Goal: Complete application form

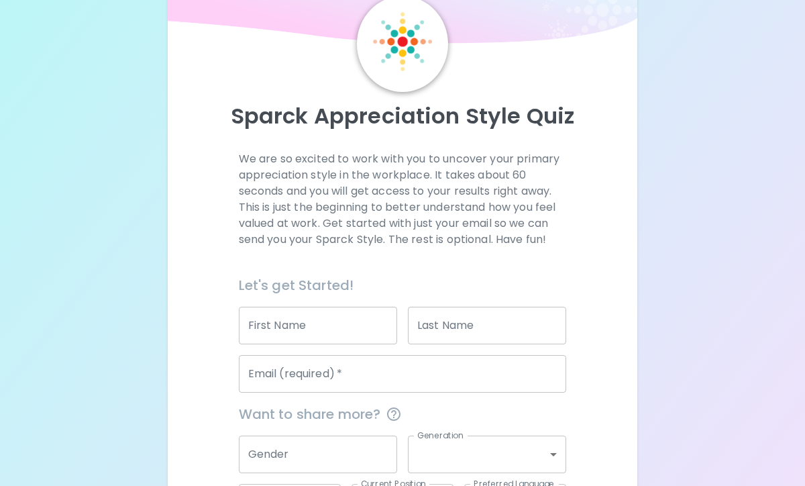
scroll to position [170, 0]
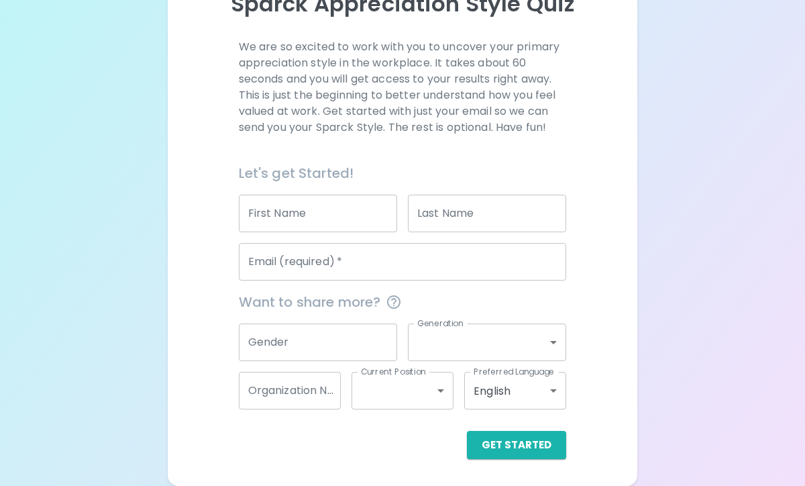
click at [351, 219] on input "First Name" at bounding box center [318, 214] width 158 height 38
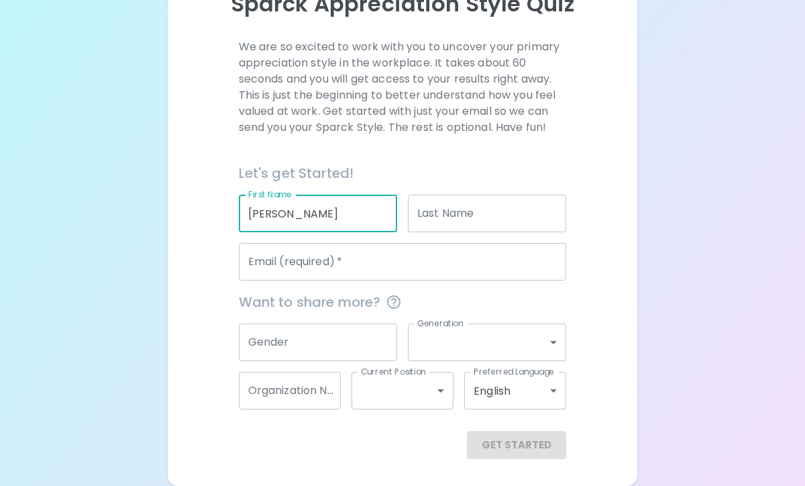
type input "[PERSON_NAME]"
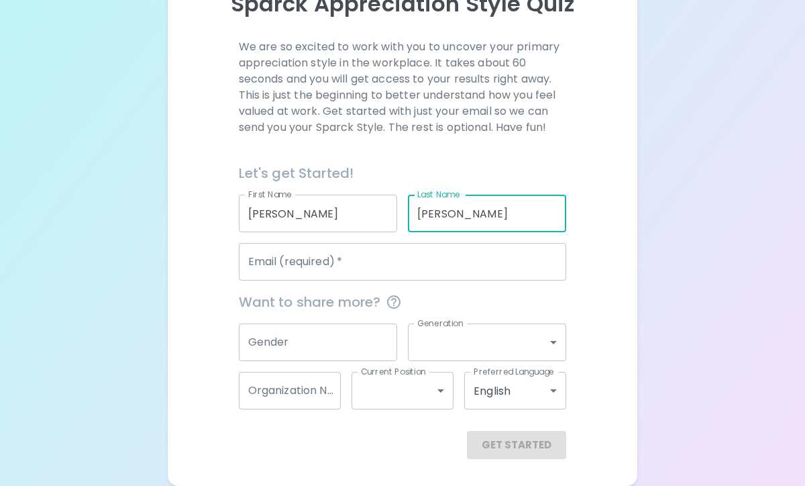
type input "[PERSON_NAME]"
click at [280, 259] on input "Email (required)   *" at bounding box center [403, 262] width 328 height 38
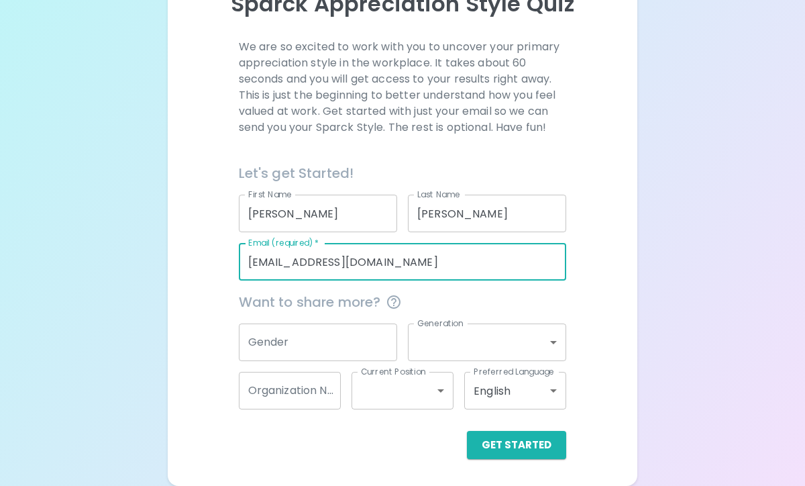
type input "[EMAIL_ADDRESS][DOMAIN_NAME]"
click at [637, 334] on div "Sparck Appreciation Style Quiz We are so excited to work with you to uncover yo…" at bounding box center [403, 171] width 470 height 629
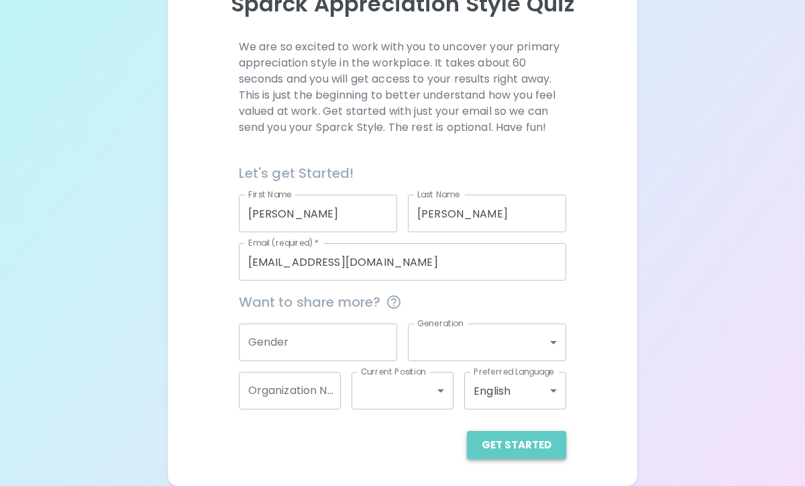
click at [535, 448] on button "Get Started" at bounding box center [516, 445] width 99 height 28
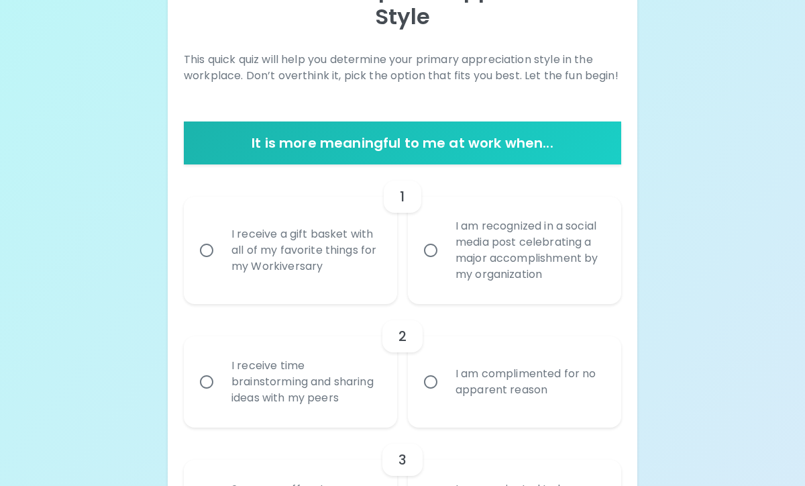
scroll to position [181, 0]
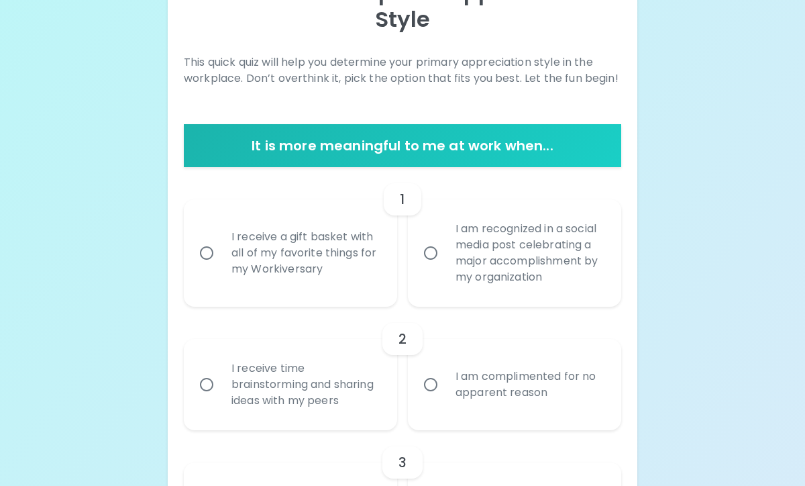
click at [322, 270] on div "I receive a gift basket with all of my favorite things for my Workiversary" at bounding box center [305, 253] width 169 height 81
click at [221, 267] on input "I receive a gift basket with all of my favorite things for my Workiversary" at bounding box center [207, 253] width 28 height 28
radio input "true"
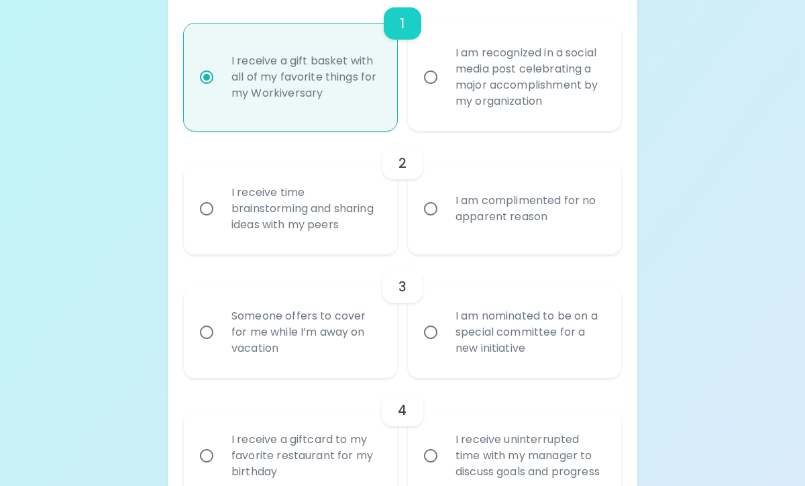
scroll to position [360, 0]
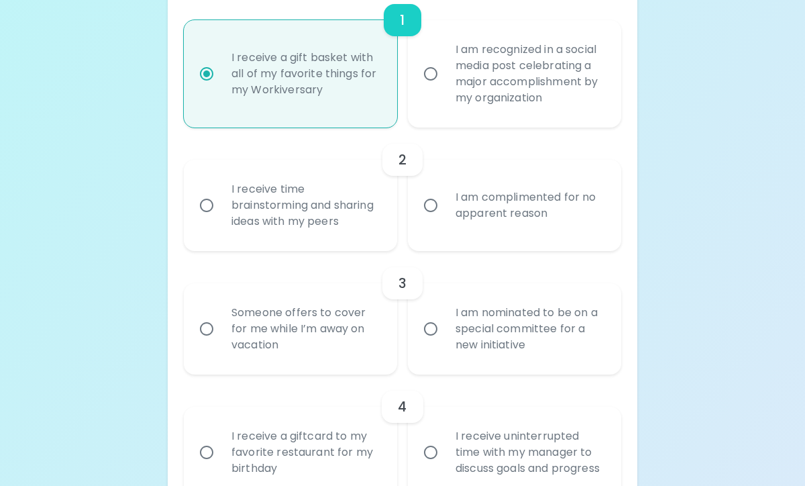
click at [311, 218] on div "I receive time brainstorming and sharing ideas with my peers" at bounding box center [305, 205] width 169 height 81
click at [221, 218] on input "I receive time brainstorming and sharing ideas with my peers" at bounding box center [207, 205] width 28 height 28
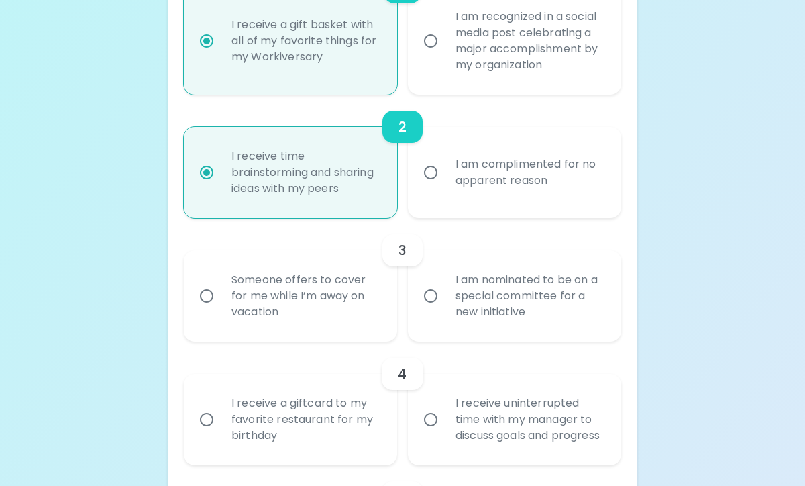
scroll to position [405, 0]
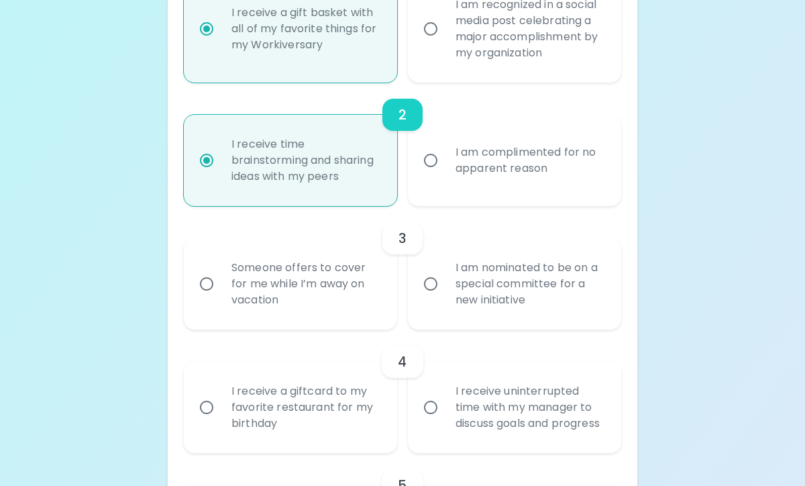
radio input "true"
click at [456, 290] on div "I am nominated to be on a special committee for a new initiative" at bounding box center [529, 284] width 169 height 81
click at [445, 290] on input "I am nominated to be on a special committee for a new initiative" at bounding box center [431, 284] width 28 height 28
radio input "false"
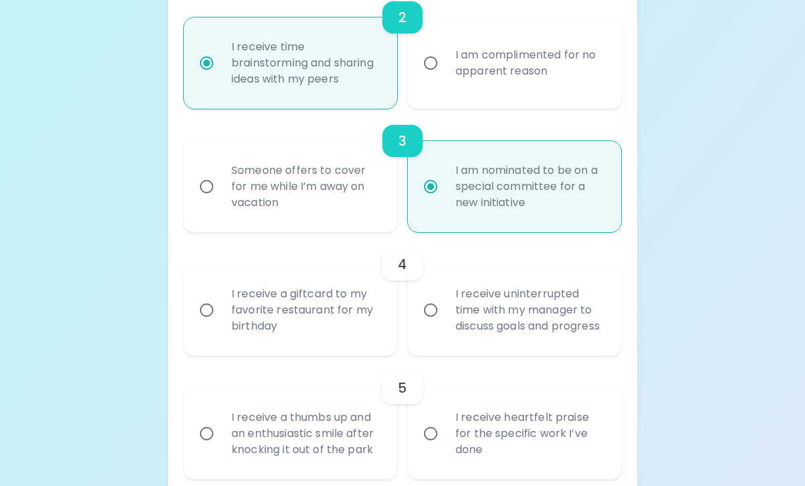
scroll to position [513, 0]
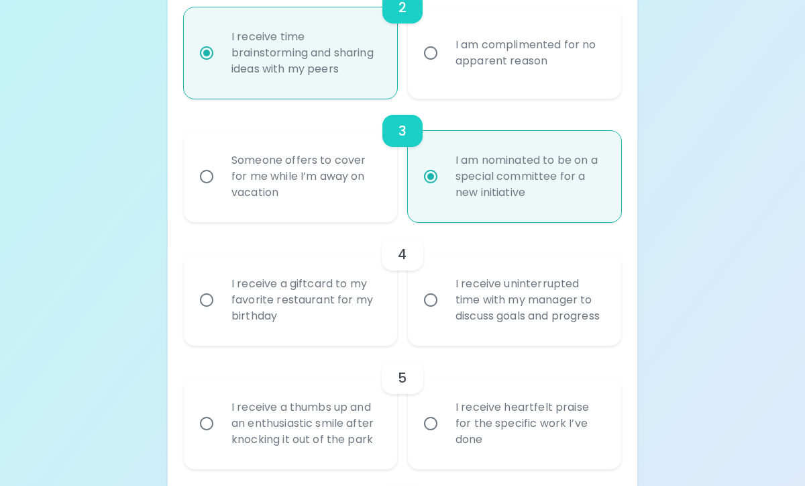
radio input "true"
click at [304, 317] on div "I receive a giftcard to my favorite restaurant for my birthday" at bounding box center [305, 300] width 169 height 81
click at [221, 314] on input "I receive a giftcard to my favorite restaurant for my birthday" at bounding box center [207, 300] width 28 height 28
radio input "false"
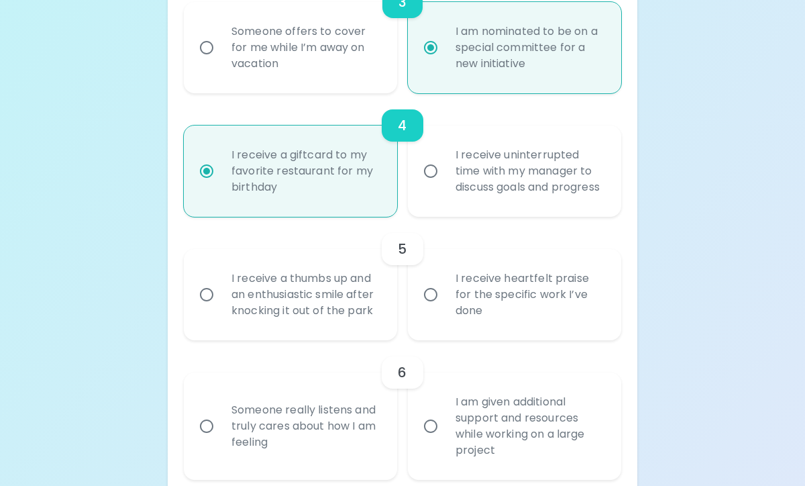
scroll to position [642, 0]
radio input "true"
click at [475, 310] on div "I receive heartfelt praise for the specific work I’ve done" at bounding box center [529, 294] width 169 height 81
click at [445, 308] on input "I receive heartfelt praise for the specific work I’ve done" at bounding box center [431, 294] width 28 height 28
radio input "false"
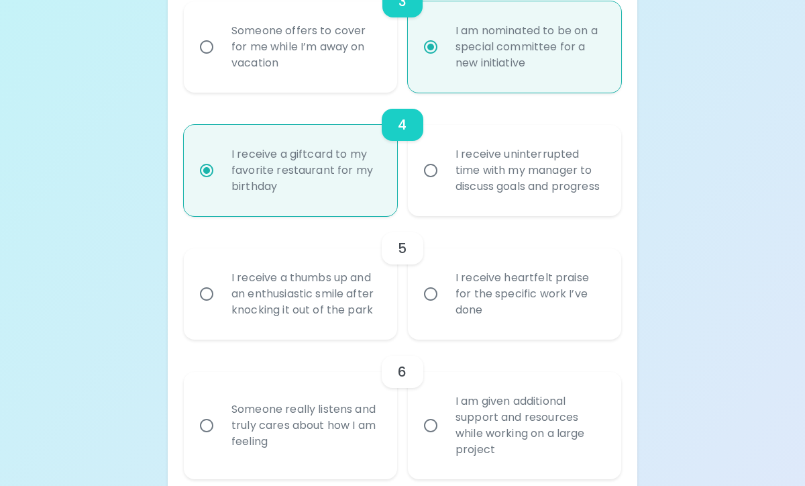
radio input "false"
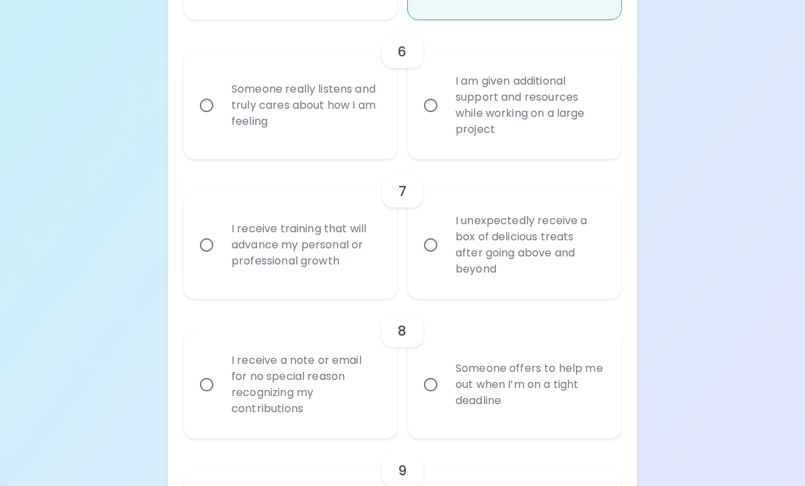
scroll to position [965, 0]
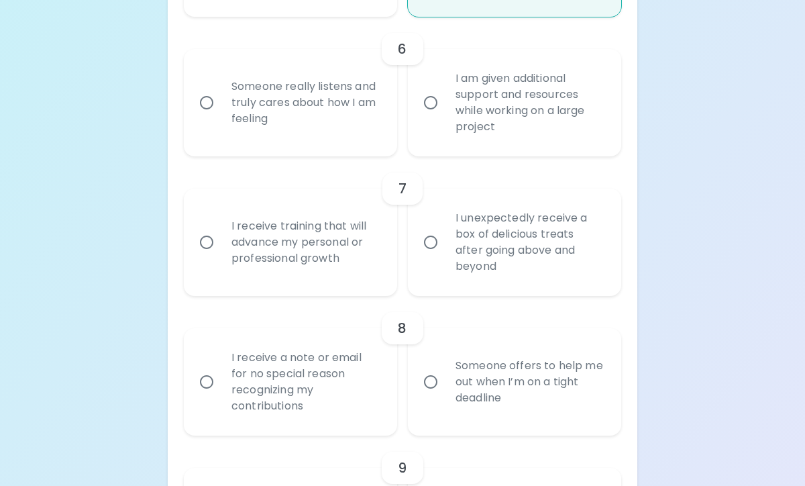
radio input "true"
click at [297, 141] on div "Someone really listens and truly cares about how I am feeling" at bounding box center [305, 102] width 169 height 81
click at [221, 117] on input "Someone really listens and truly cares about how I am feeling" at bounding box center [207, 103] width 28 height 28
radio input "false"
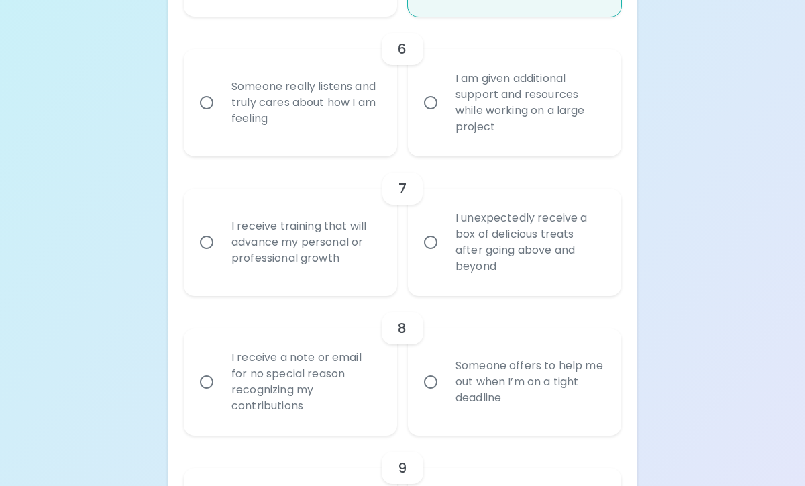
radio input "false"
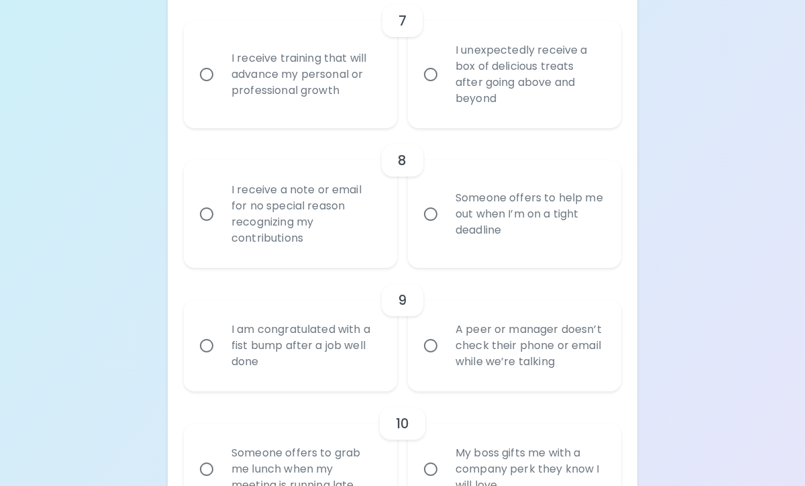
scroll to position [1134, 0]
radio input "true"
click at [299, 112] on div "I receive training that will advance my personal or professional growth" at bounding box center [305, 73] width 169 height 81
click at [221, 87] on input "I receive training that will advance my personal or professional growth" at bounding box center [207, 73] width 28 height 28
radio input "false"
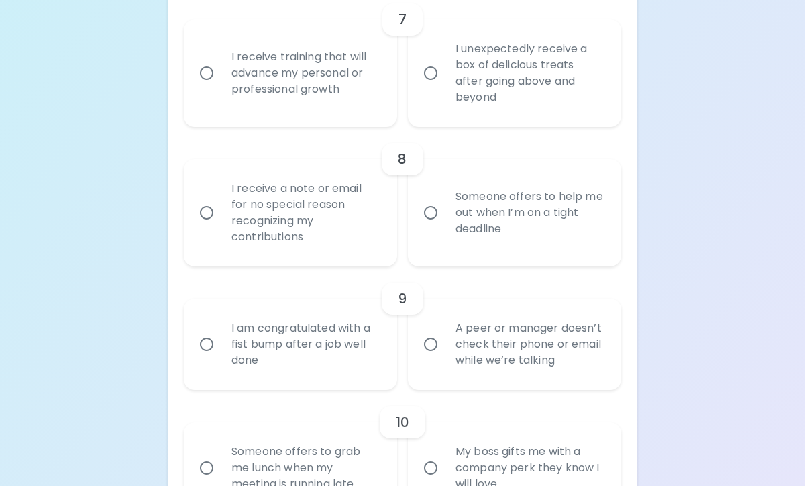
radio input "false"
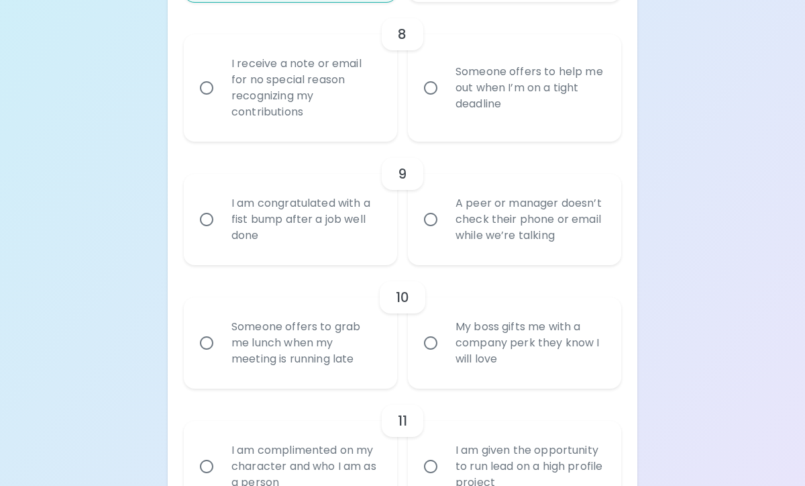
scroll to position [1261, 0]
radio input "true"
click at [299, 112] on div "I receive a note or email for no special reason recognizing my contributions" at bounding box center [305, 86] width 169 height 97
click at [221, 100] on input "I receive a note or email for no special reason recognizing my contributions" at bounding box center [207, 86] width 28 height 28
radio input "false"
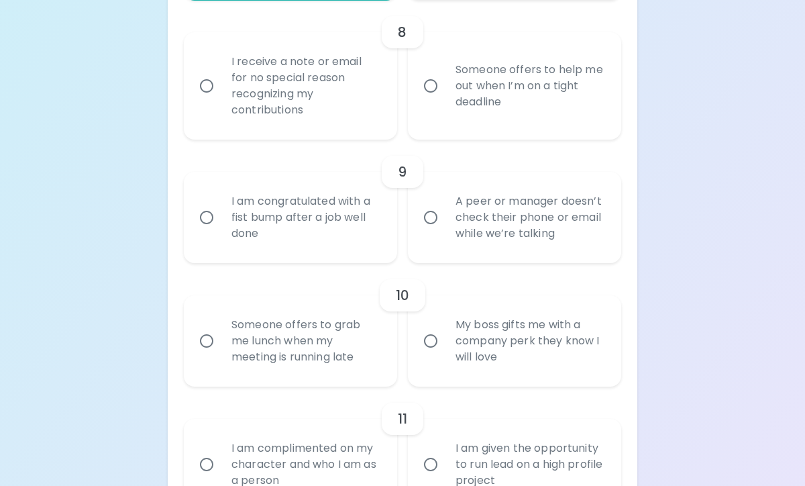
radio input "false"
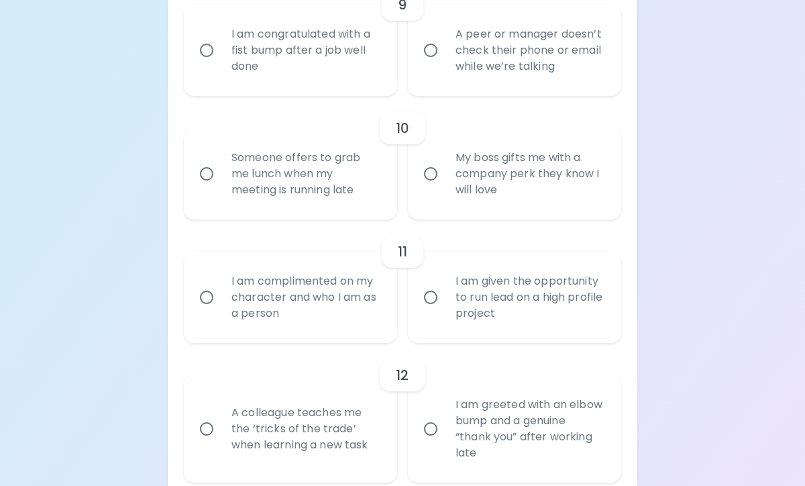
scroll to position [1432, 0]
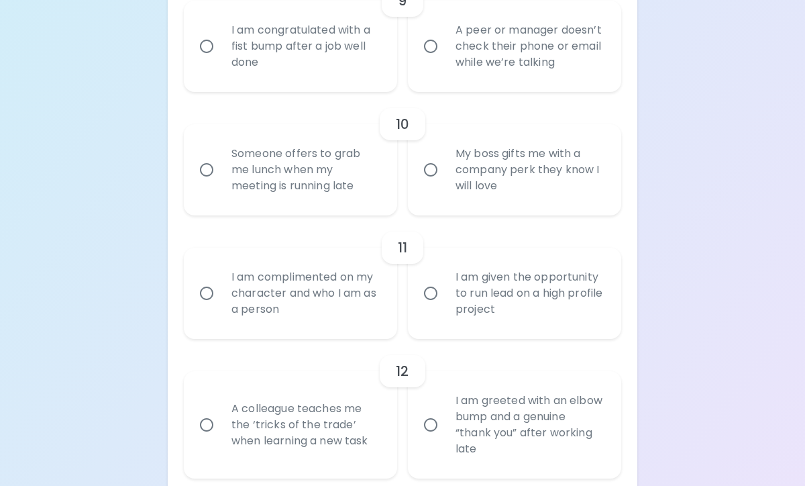
radio input "true"
click at [486, 75] on div "A peer or manager doesn’t check their phone or email while we’re talking" at bounding box center [529, 46] width 169 height 81
click at [445, 60] on input "A peer or manager doesn’t check their phone or email while we’re talking" at bounding box center [431, 46] width 28 height 28
radio input "false"
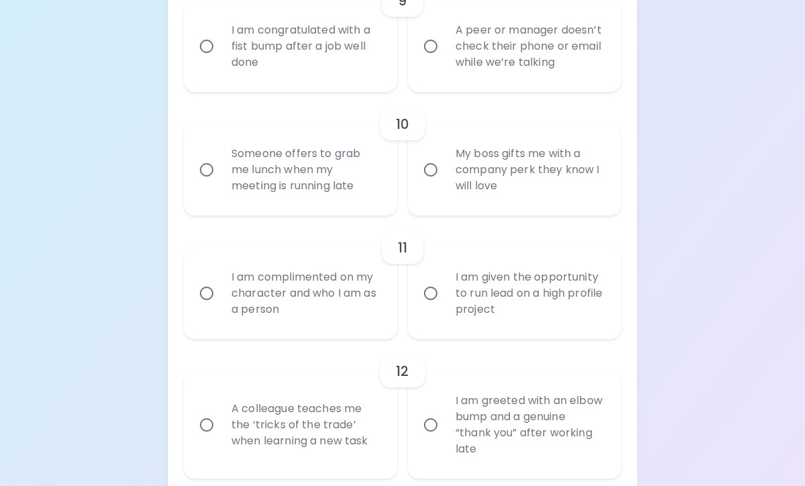
radio input "false"
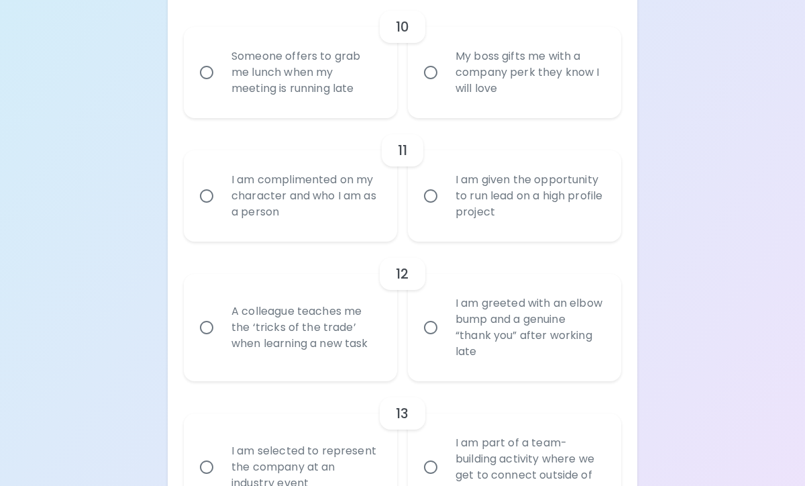
scroll to position [1539, 0]
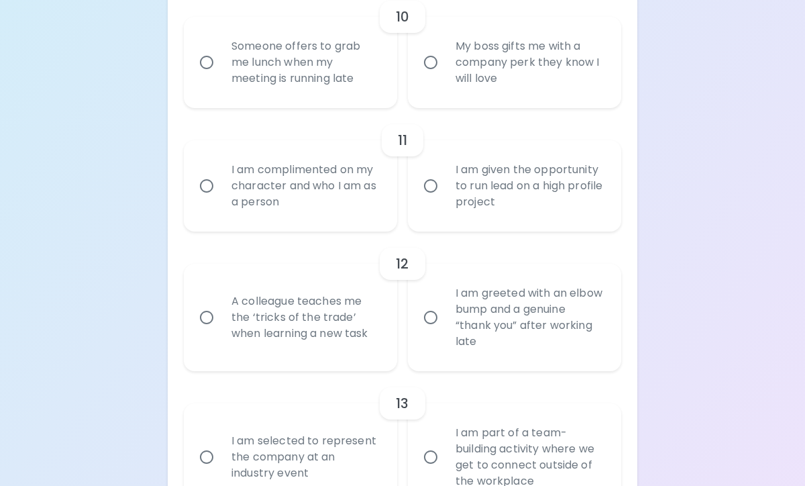
radio input "true"
click at [365, 92] on div "Someone offers to grab me lunch when my meeting is running late" at bounding box center [305, 62] width 169 height 81
click at [221, 76] on input "Someone offers to grab me lunch when my meeting is running late" at bounding box center [207, 62] width 28 height 28
radio input "false"
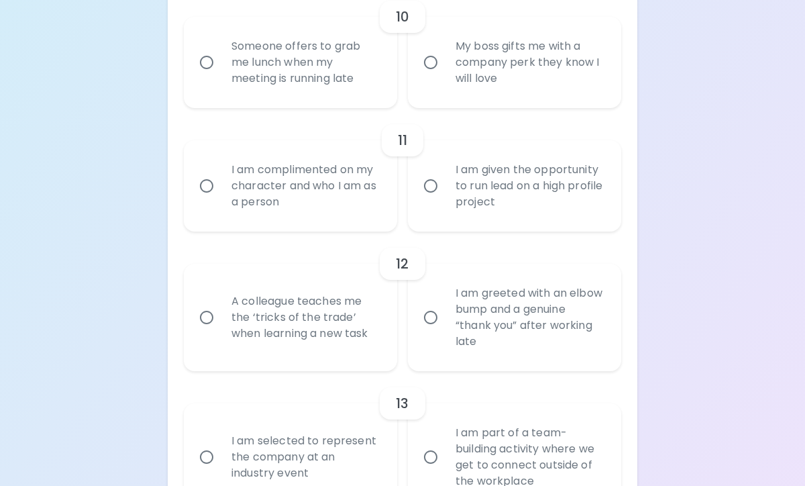
radio input "false"
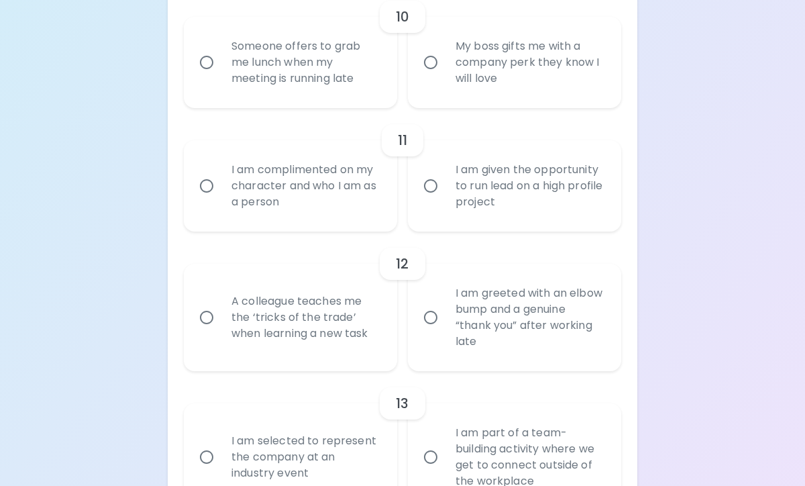
radio input "false"
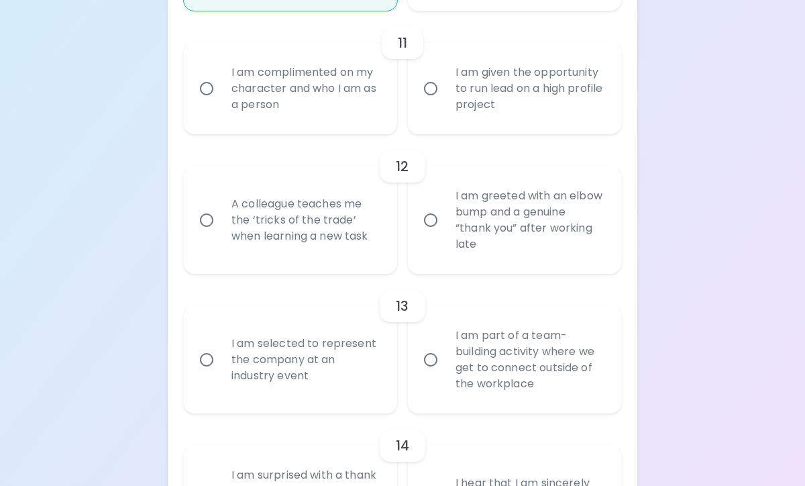
scroll to position [1647, 0]
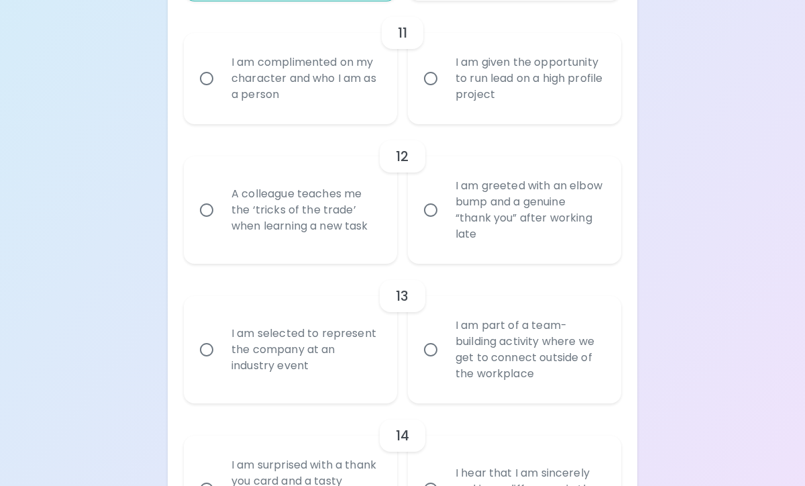
radio input "true"
click at [419, 93] on input "I am given the opportunity to run lead on a high profile project" at bounding box center [431, 78] width 28 height 28
radio input "false"
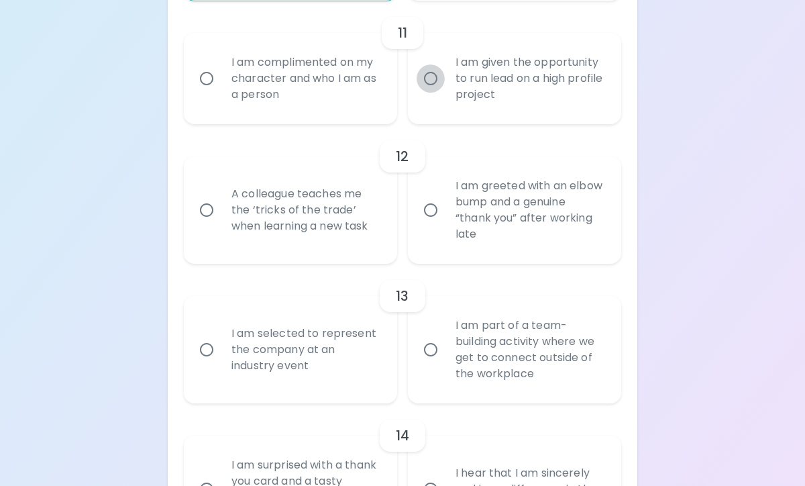
radio input "false"
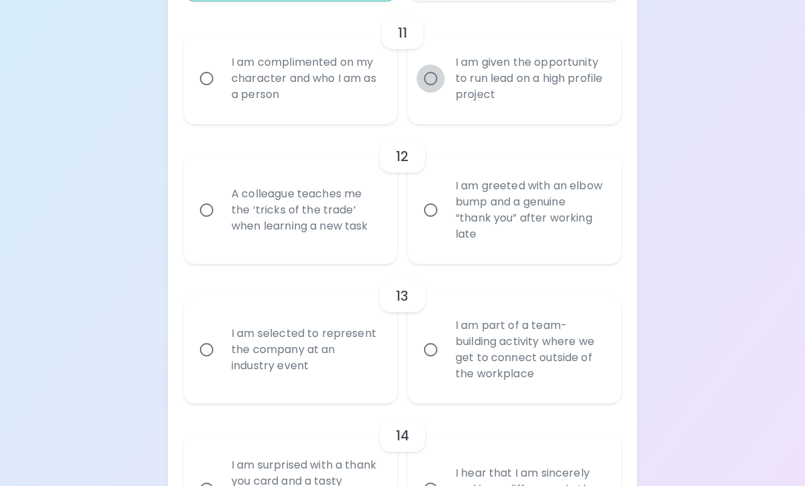
radio input "false"
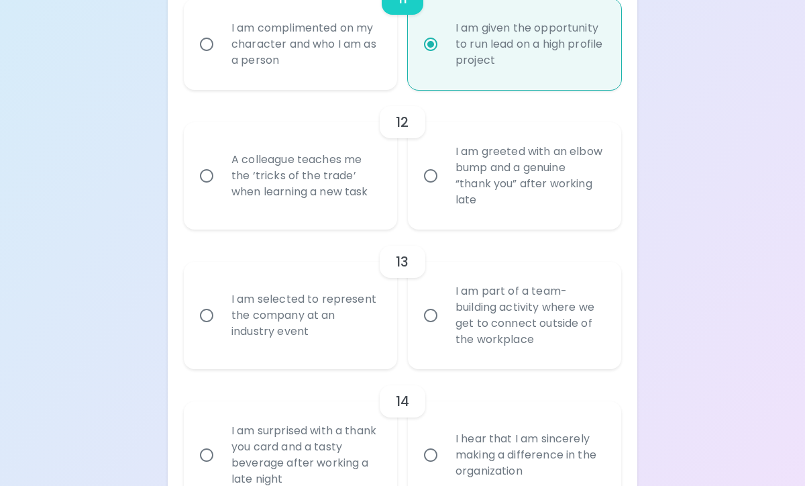
scroll to position [1754, 0]
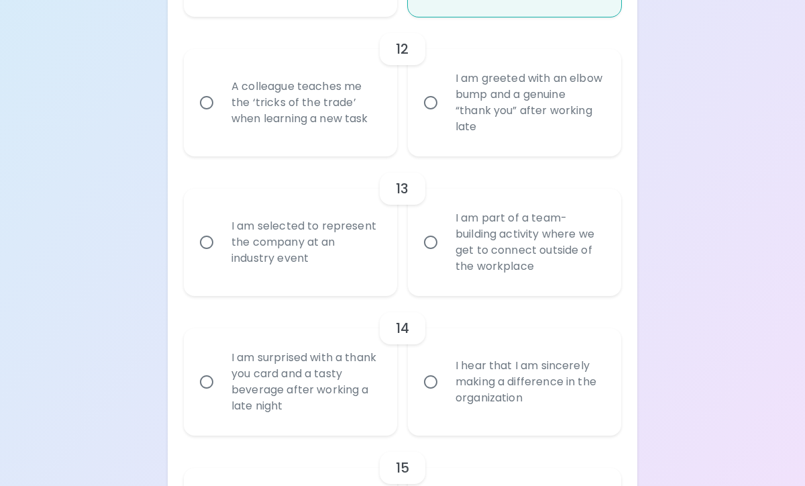
radio input "true"
click at [419, 106] on input "I am greeted with an elbow bump and a genuine “thank you” after working late" at bounding box center [431, 103] width 28 height 28
radio input "false"
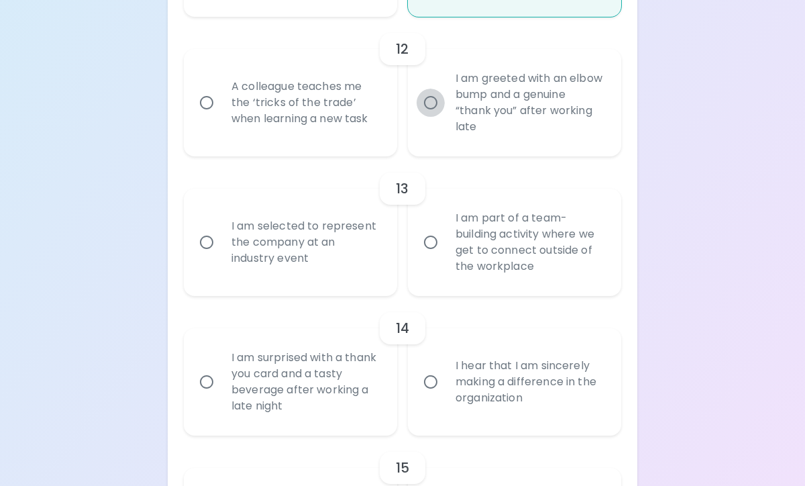
radio input "false"
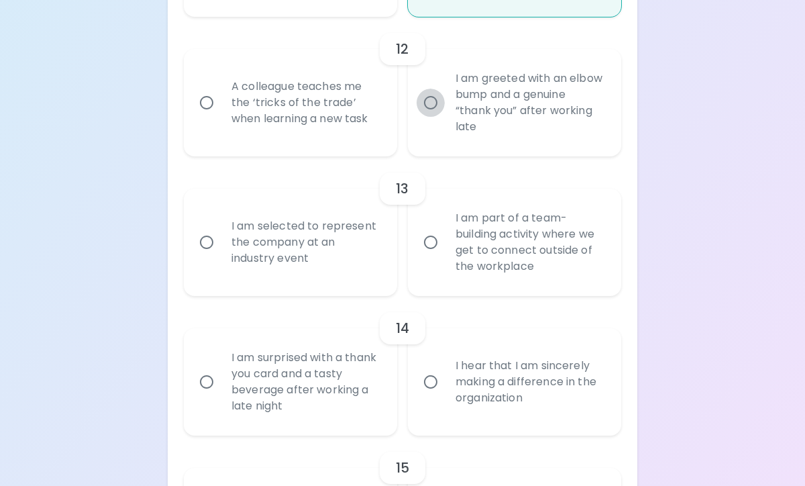
radio input "false"
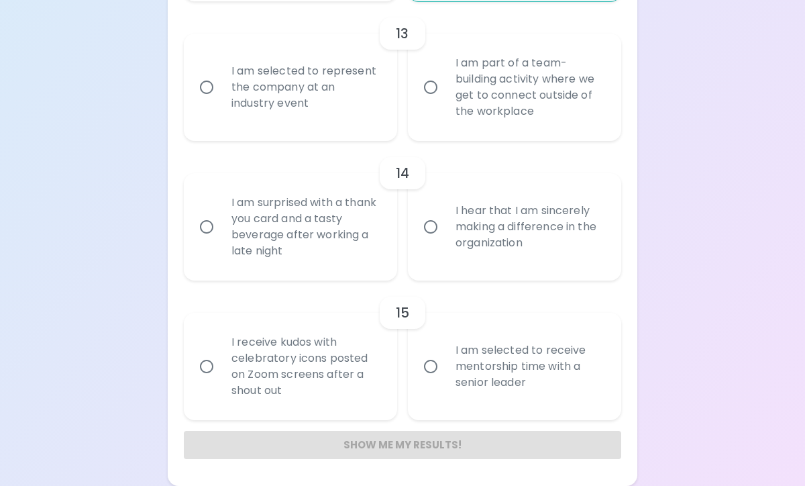
scroll to position [1925, 0]
radio input "true"
click at [331, 94] on div "I am selected to represent the company at an industry event" at bounding box center [305, 87] width 169 height 81
click at [221, 94] on input "I am selected to represent the company at an industry event" at bounding box center [207, 87] width 28 height 28
radio input "false"
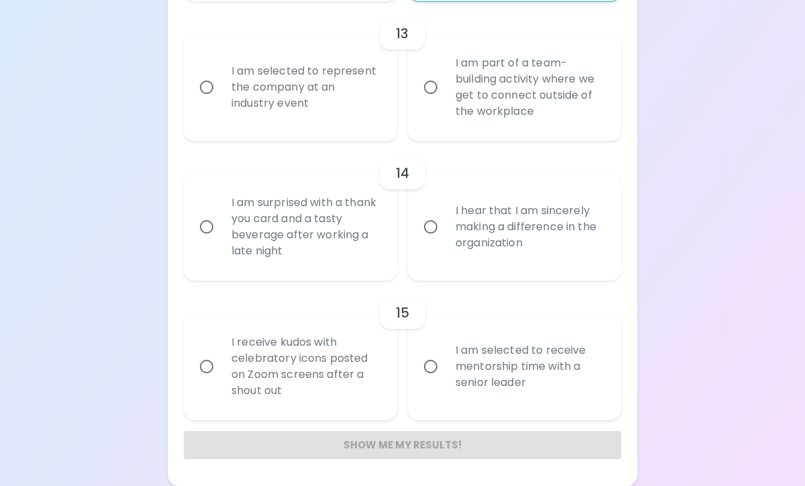
radio input "false"
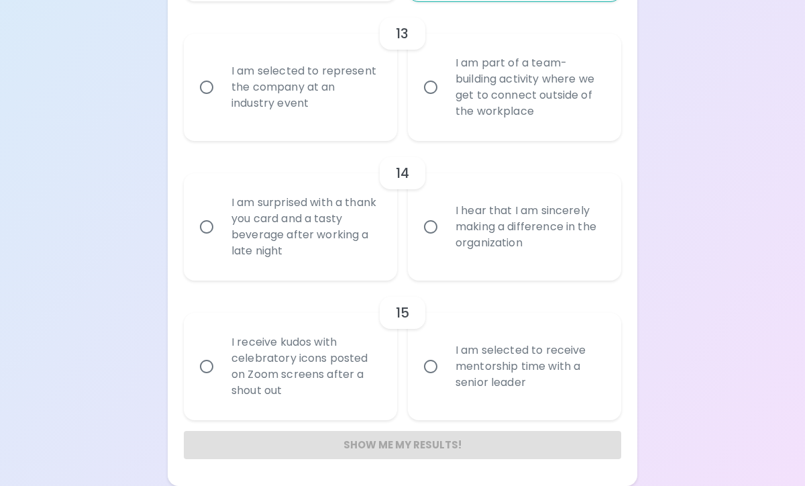
radio input "false"
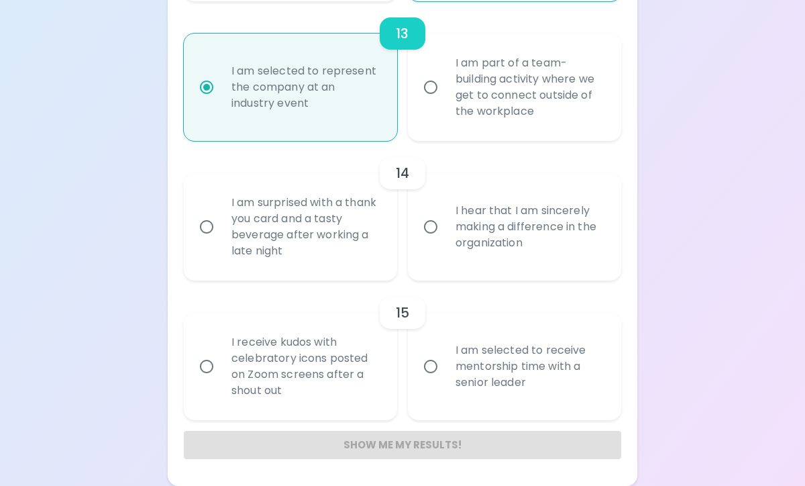
radio input "true"
click at [460, 251] on div "I hear that I am sincerely making a difference in the organization" at bounding box center [529, 227] width 169 height 81
click at [445, 241] on input "I hear that I am sincerely making a difference in the organization" at bounding box center [431, 227] width 28 height 28
radio input "false"
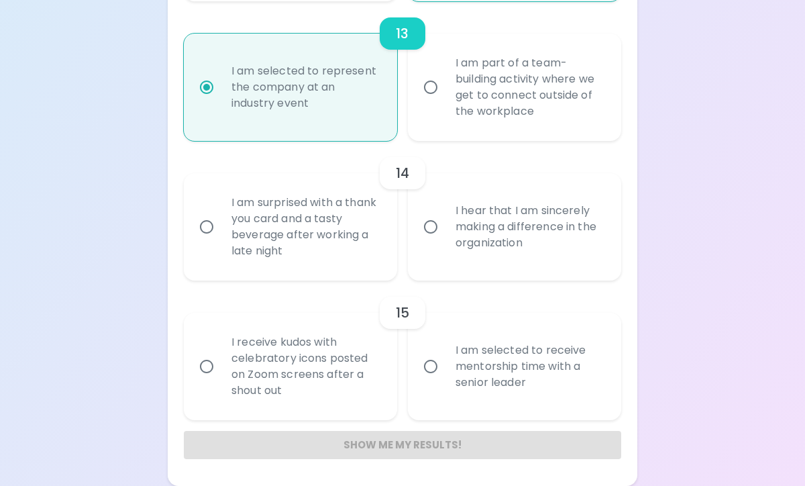
radio input "false"
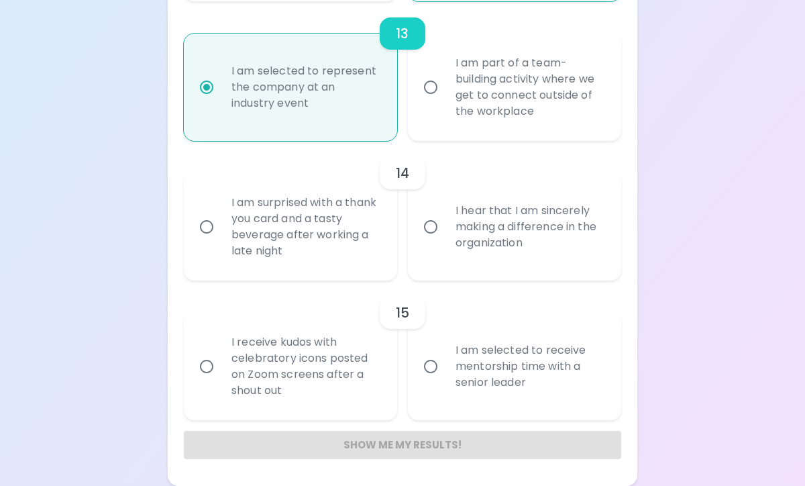
radio input "false"
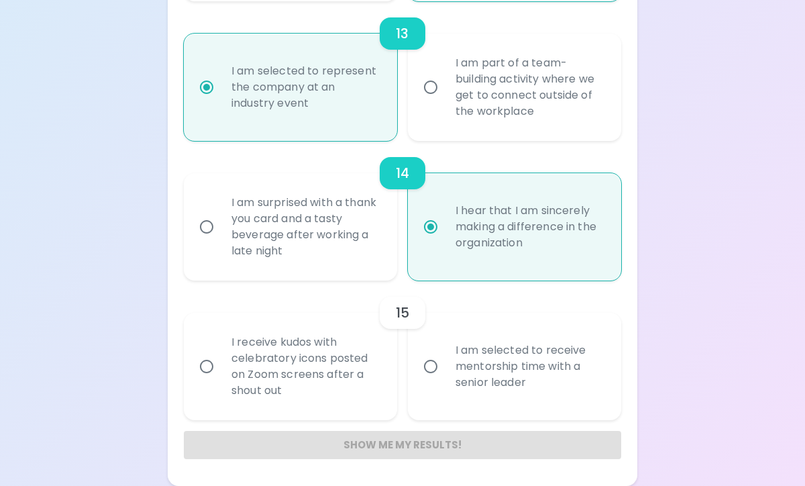
radio input "true"
click at [465, 370] on div "I am selected to receive mentorship time with a senior leader" at bounding box center [529, 366] width 169 height 81
click at [445, 370] on input "I am selected to receive mentorship time with a senior leader" at bounding box center [431, 366] width 28 height 28
radio input "false"
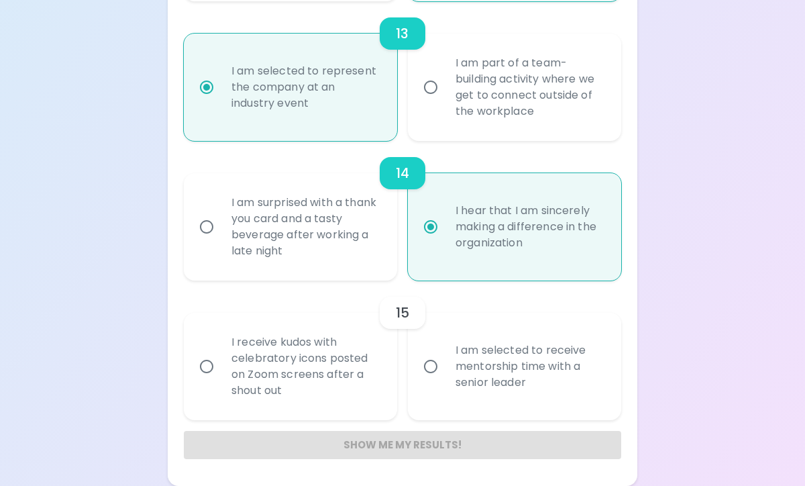
radio input "false"
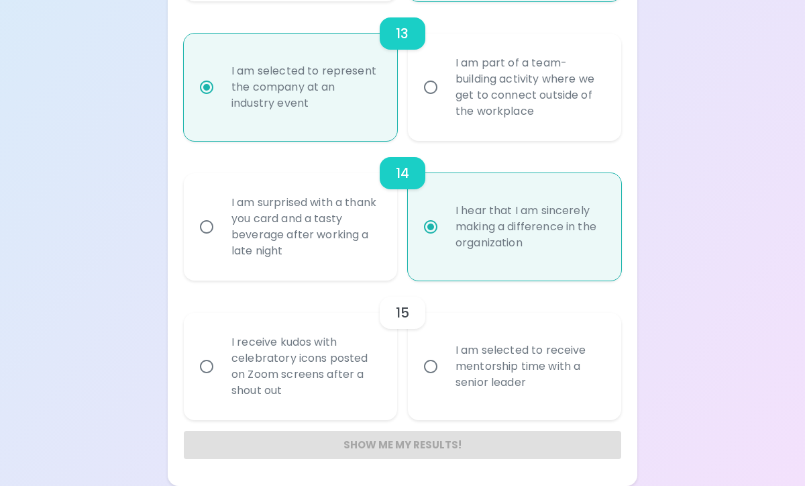
radio input "false"
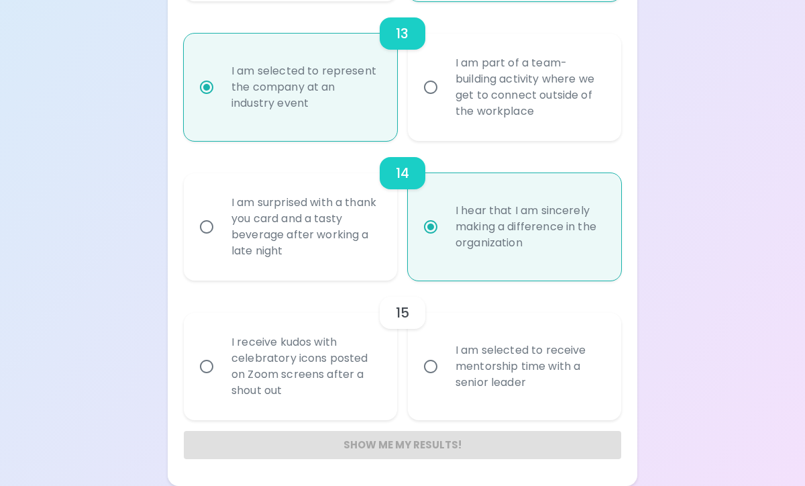
radio input "false"
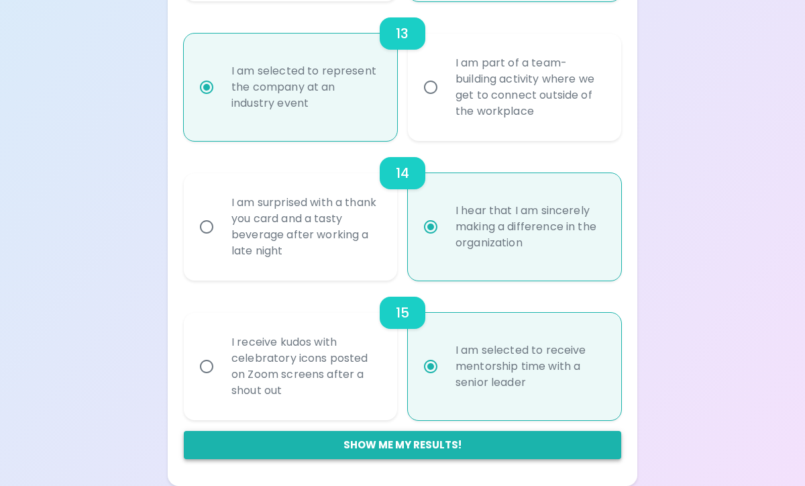
radio input "true"
click at [430, 444] on button "Show me my results!" at bounding box center [403, 445] width 438 height 28
radio input "false"
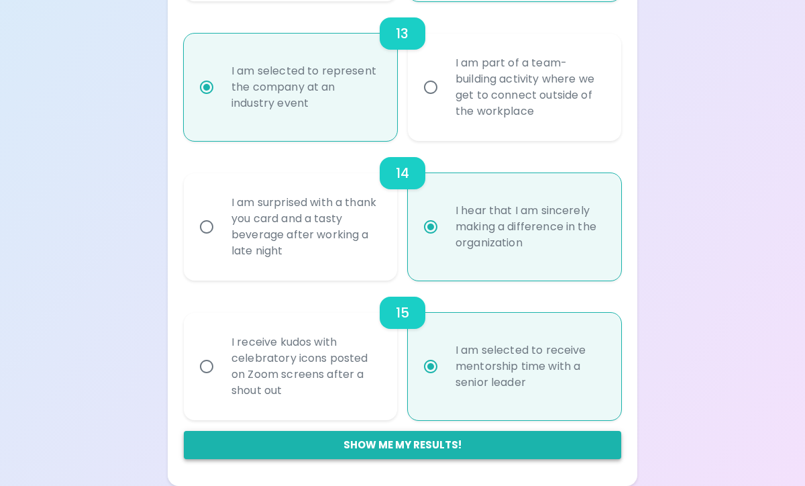
radio input "false"
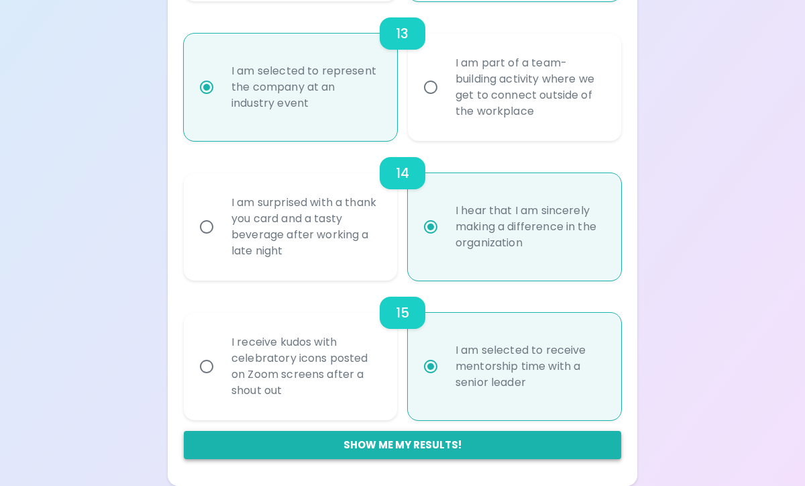
radio input "false"
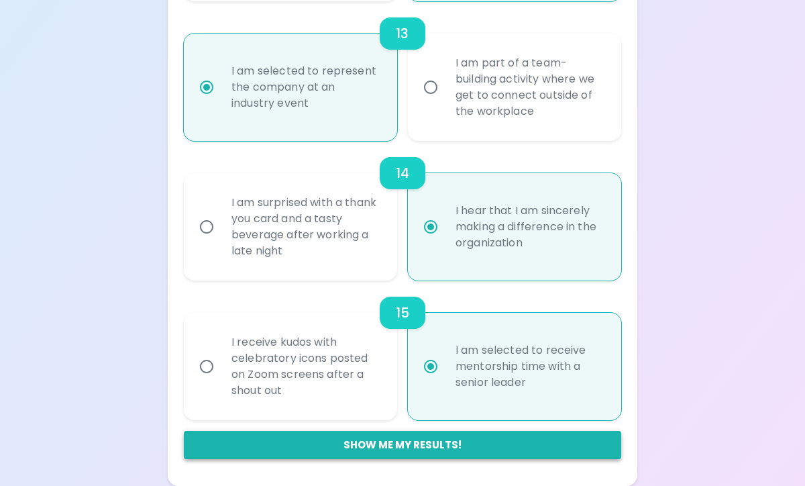
radio input "false"
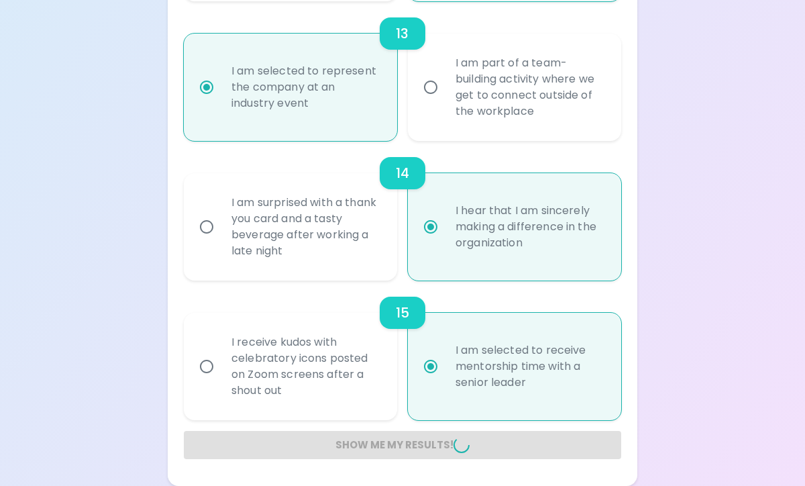
radio input "false"
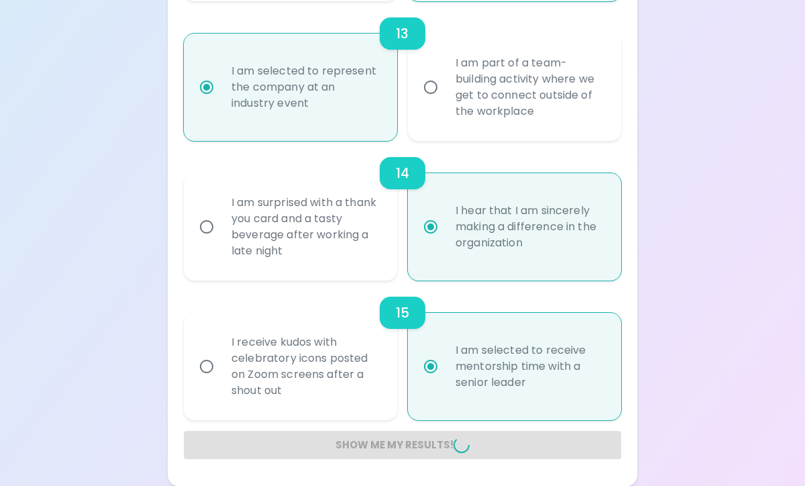
radio input "false"
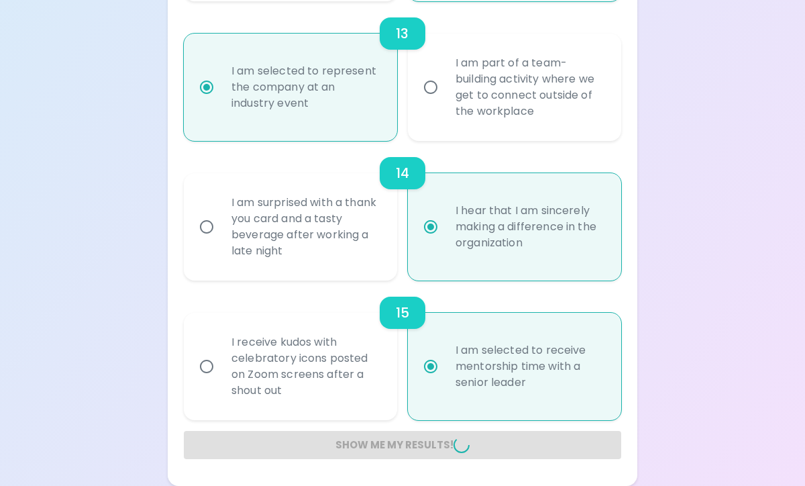
radio input "false"
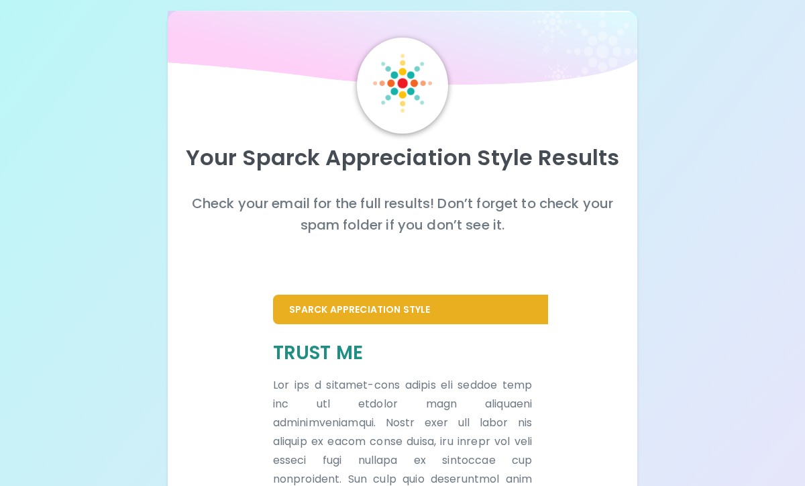
scroll to position [0, 0]
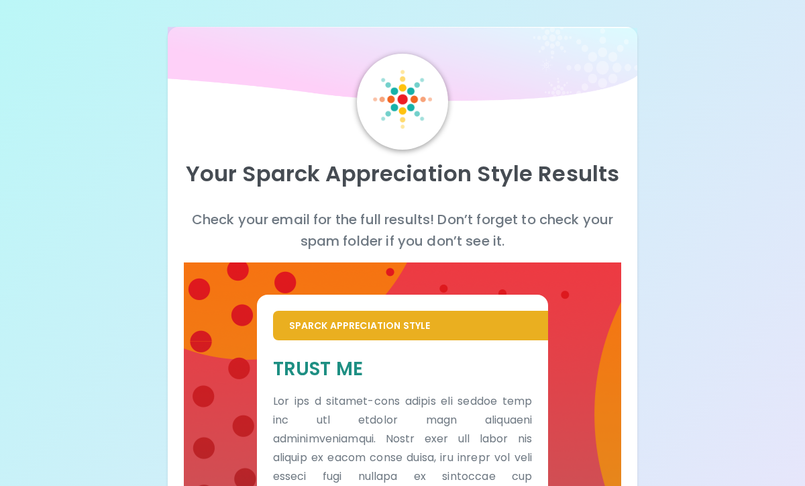
click at [438, 120] on div at bounding box center [402, 102] width 91 height 96
